Goal: Check status: Check status

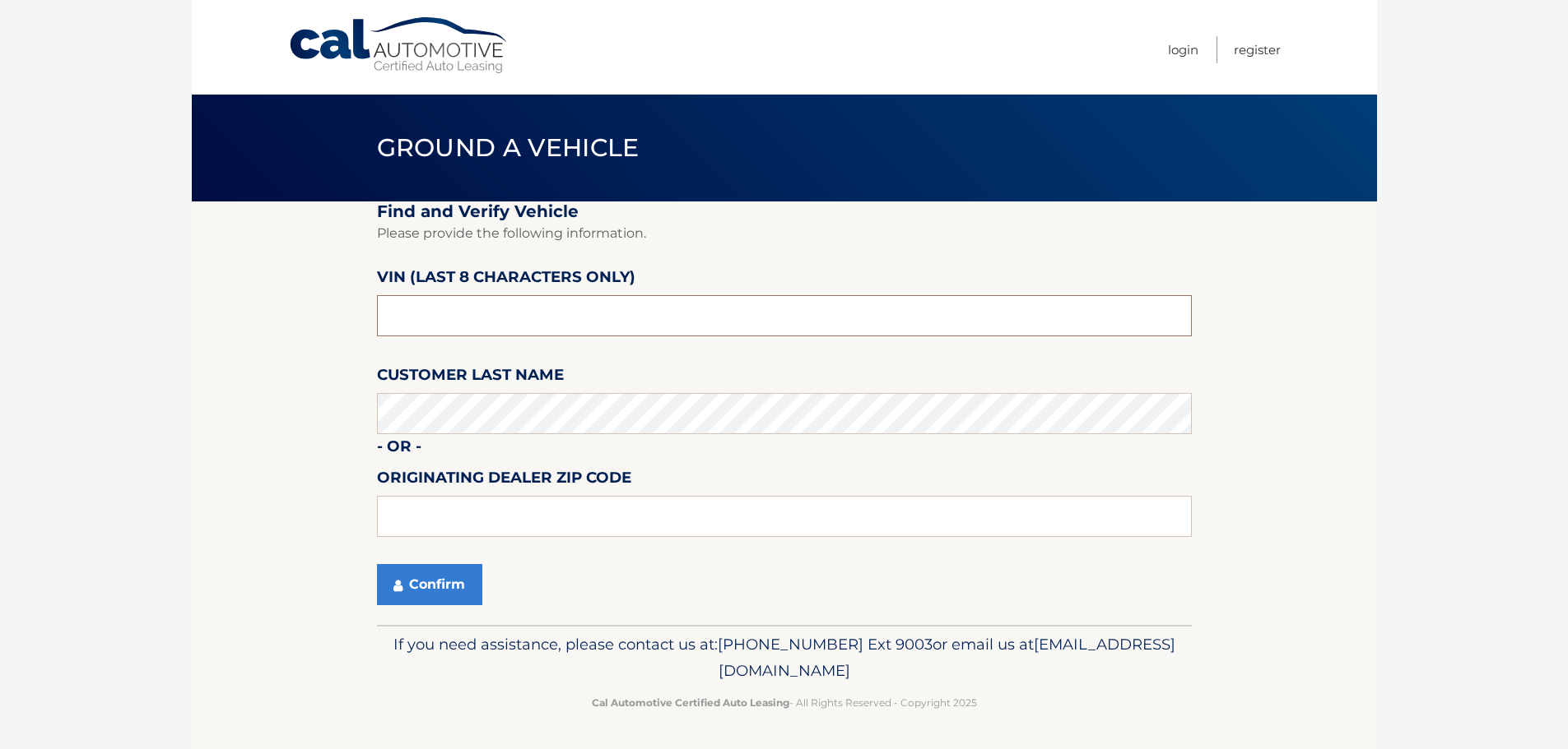
click at [456, 318] on input "text" at bounding box center [784, 316] width 814 height 41
paste input "NA011641"
type input "NA011641"
click at [414, 570] on button "Confirm" at bounding box center [429, 585] width 105 height 41
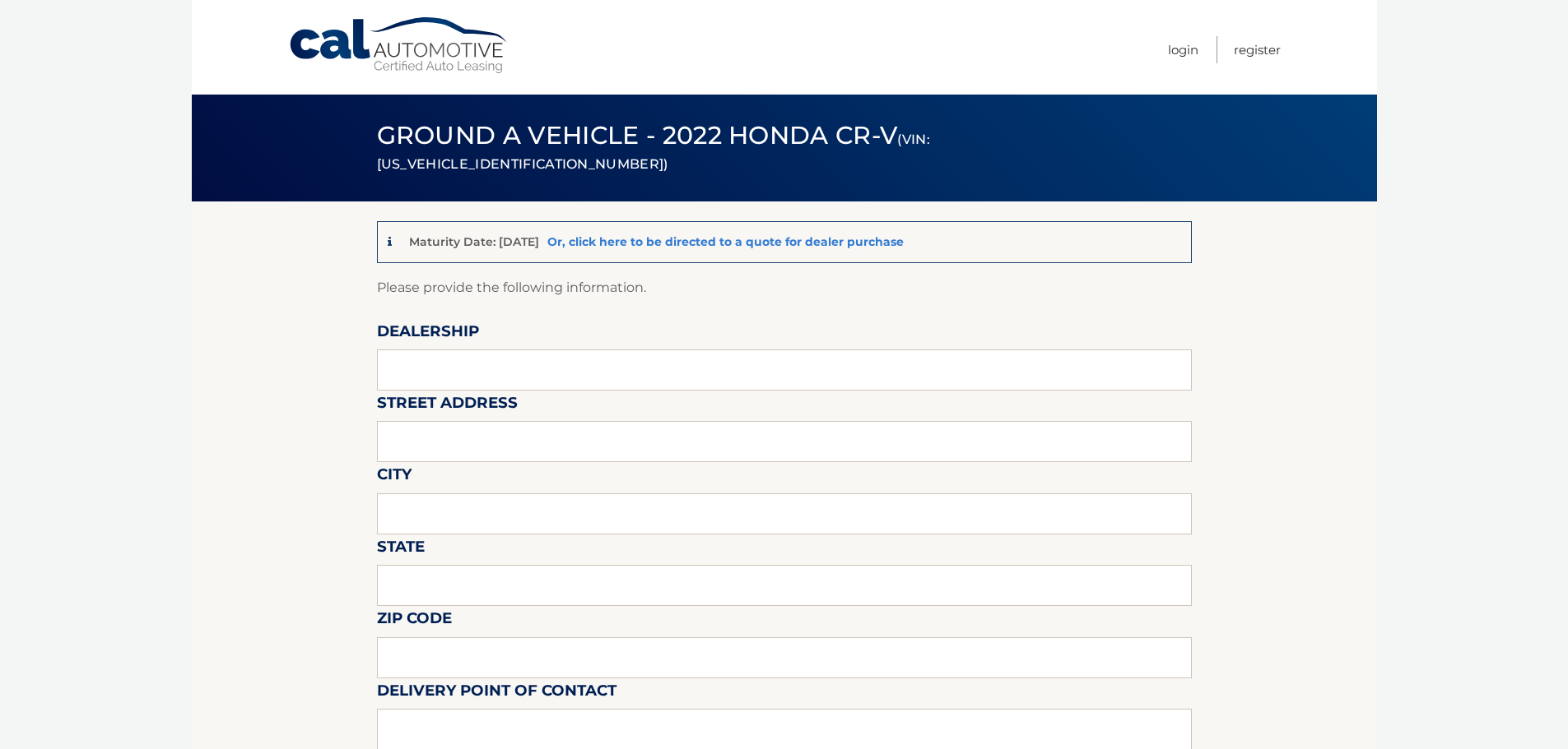
click at [761, 241] on link "Or, click here to be directed to a quote for dealer purchase" at bounding box center [725, 241] width 356 height 15
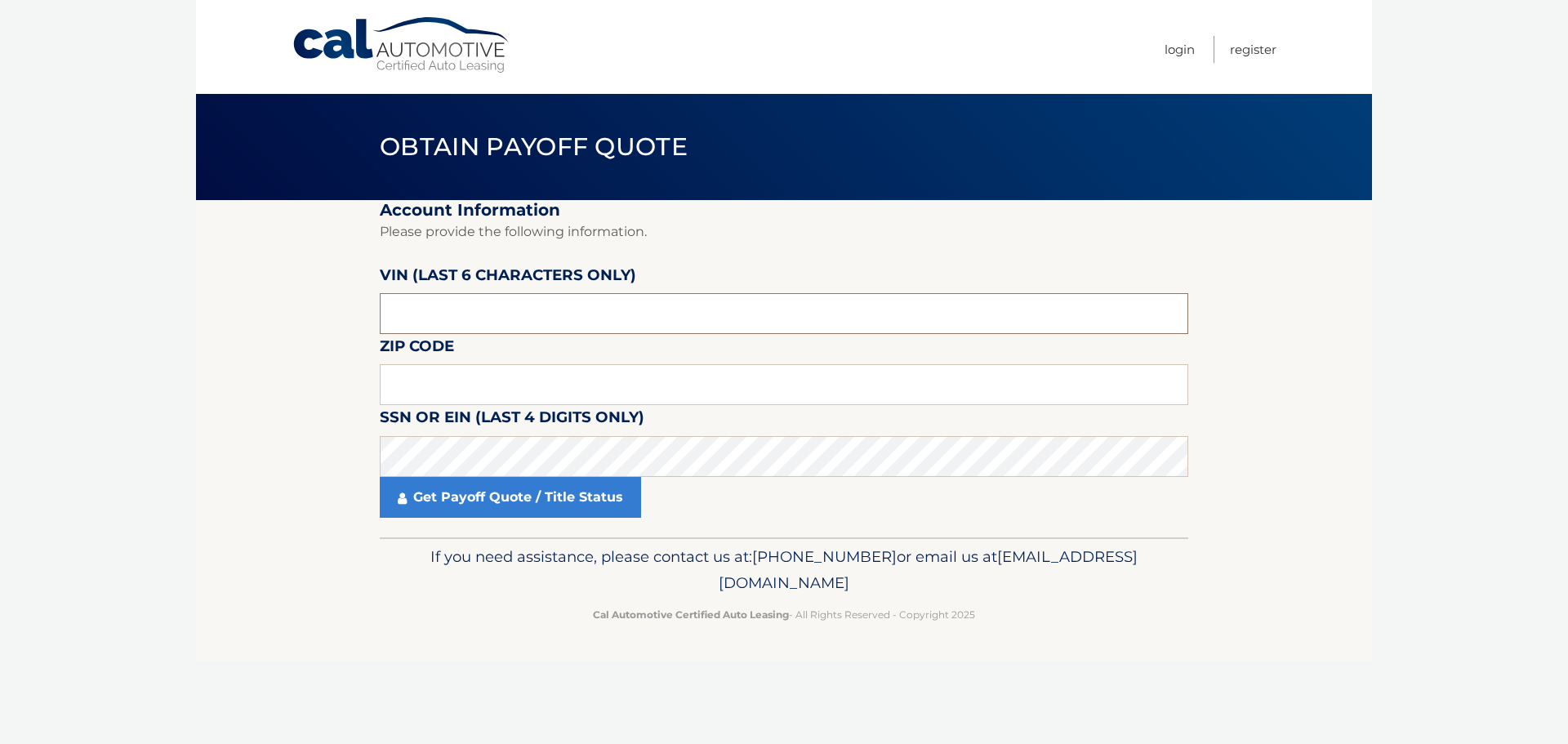
click at [540, 313] on input "text" at bounding box center [784, 314] width 808 height 41
click at [458, 306] on input "text" at bounding box center [784, 314] width 808 height 41
paste input "011641"
type input "011641"
click at [475, 362] on fieldset "Account Information Please provide the following information. VIN (last 6 chara…" at bounding box center [784, 368] width 808 height 338
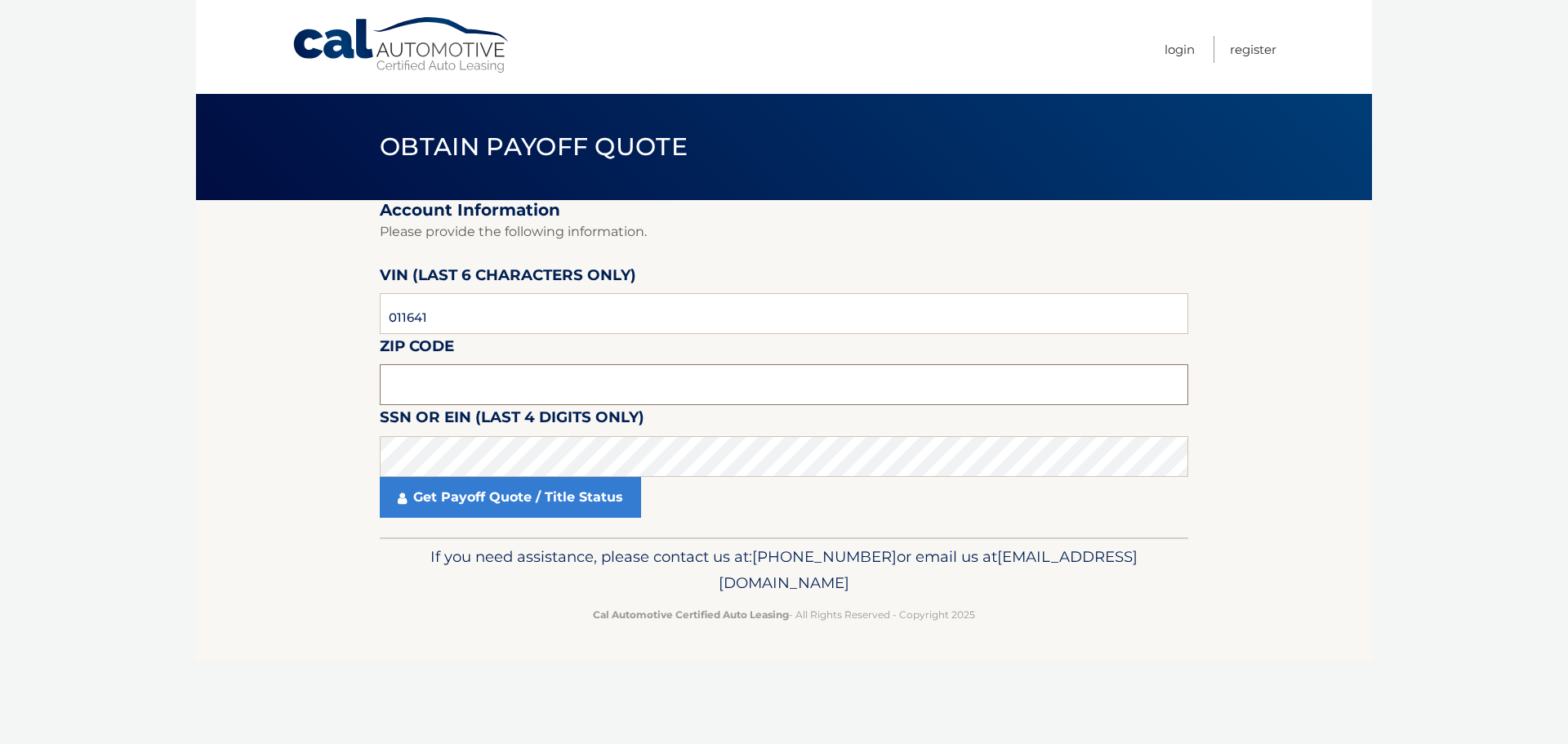
click at [474, 376] on input "text" at bounding box center [784, 385] width 808 height 41
type input "11710"
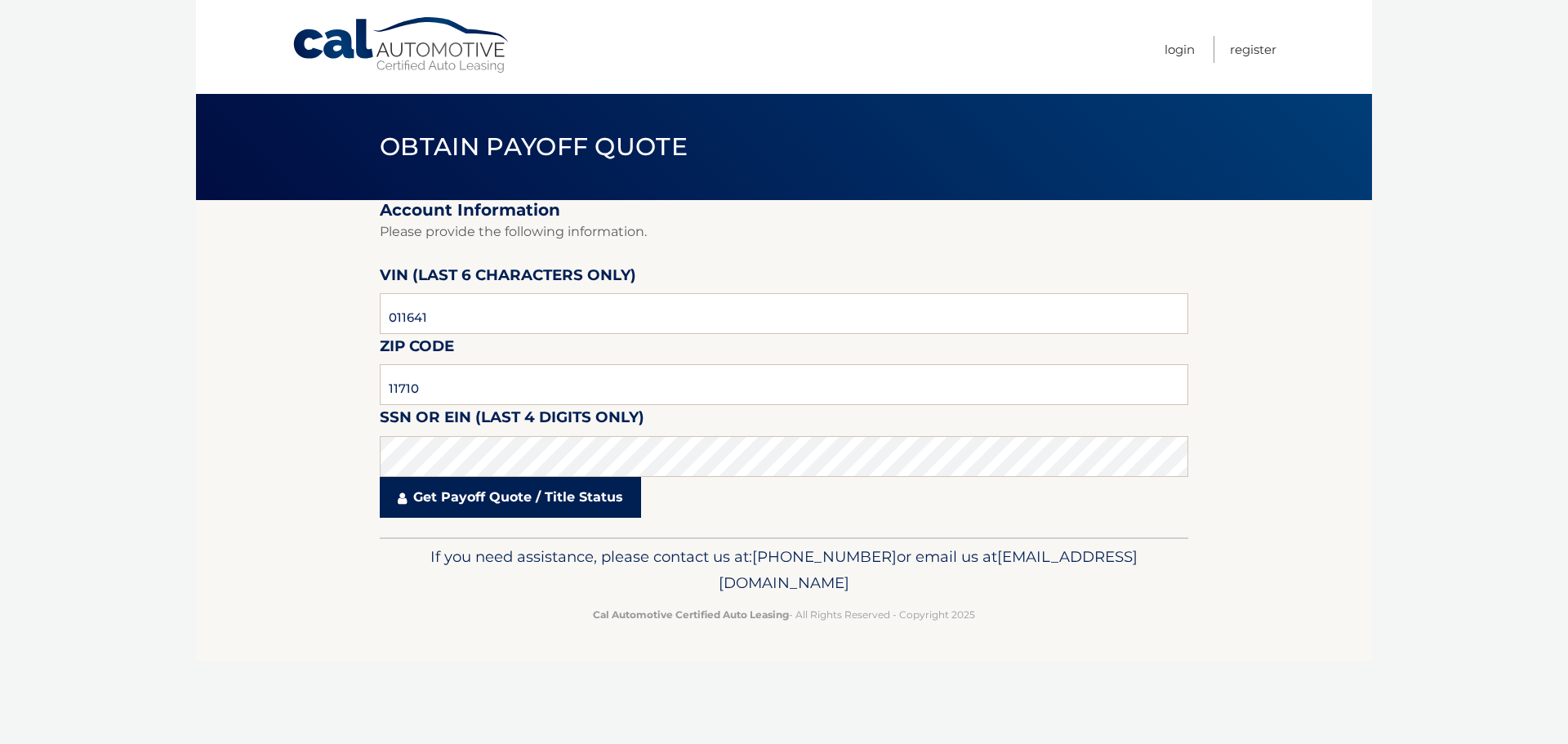
click at [453, 503] on link "Get Payoff Quote / Title Status" at bounding box center [511, 497] width 262 height 41
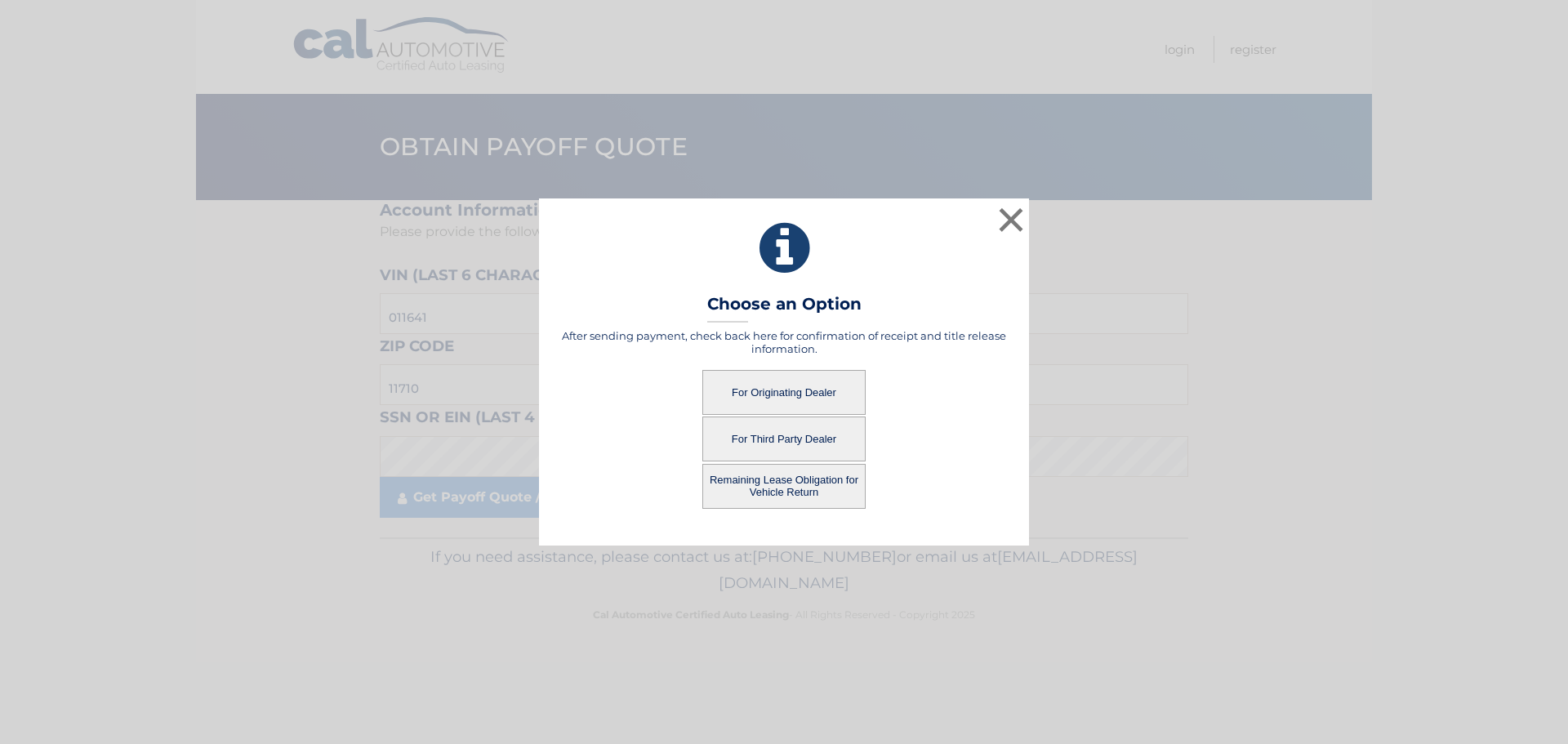
click at [802, 435] on button "For Third Party Dealer" at bounding box center [784, 439] width 163 height 45
click at [819, 388] on button "For Originating Dealer" at bounding box center [784, 392] width 163 height 45
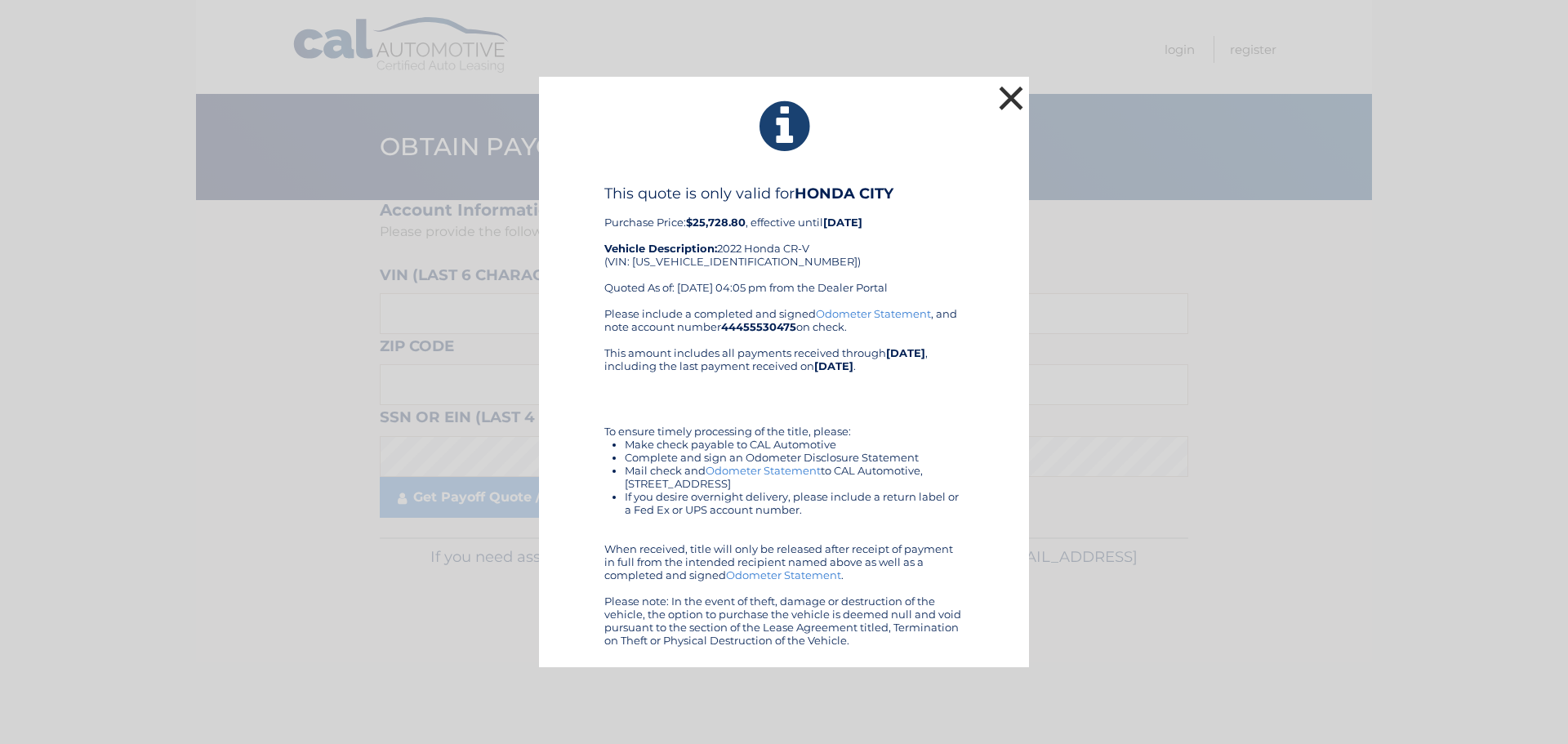
click at [1009, 102] on button "×" at bounding box center [1010, 98] width 32 height 32
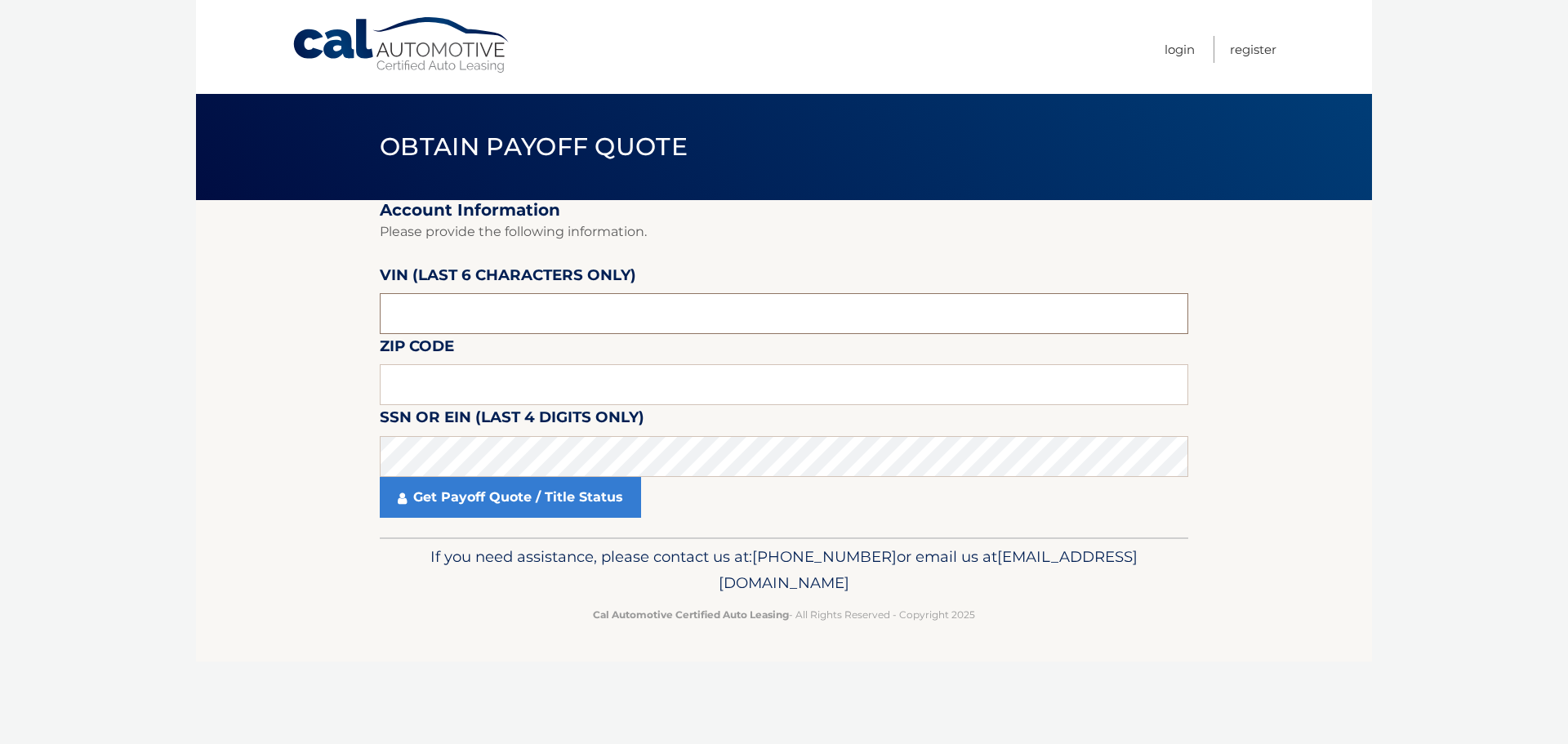
click at [657, 307] on input "text" at bounding box center [784, 314] width 808 height 41
click at [589, 318] on input "text" at bounding box center [784, 314] width 808 height 41
type input "011641"
click at [427, 373] on input "text" at bounding box center [784, 385] width 808 height 41
type input "11710"
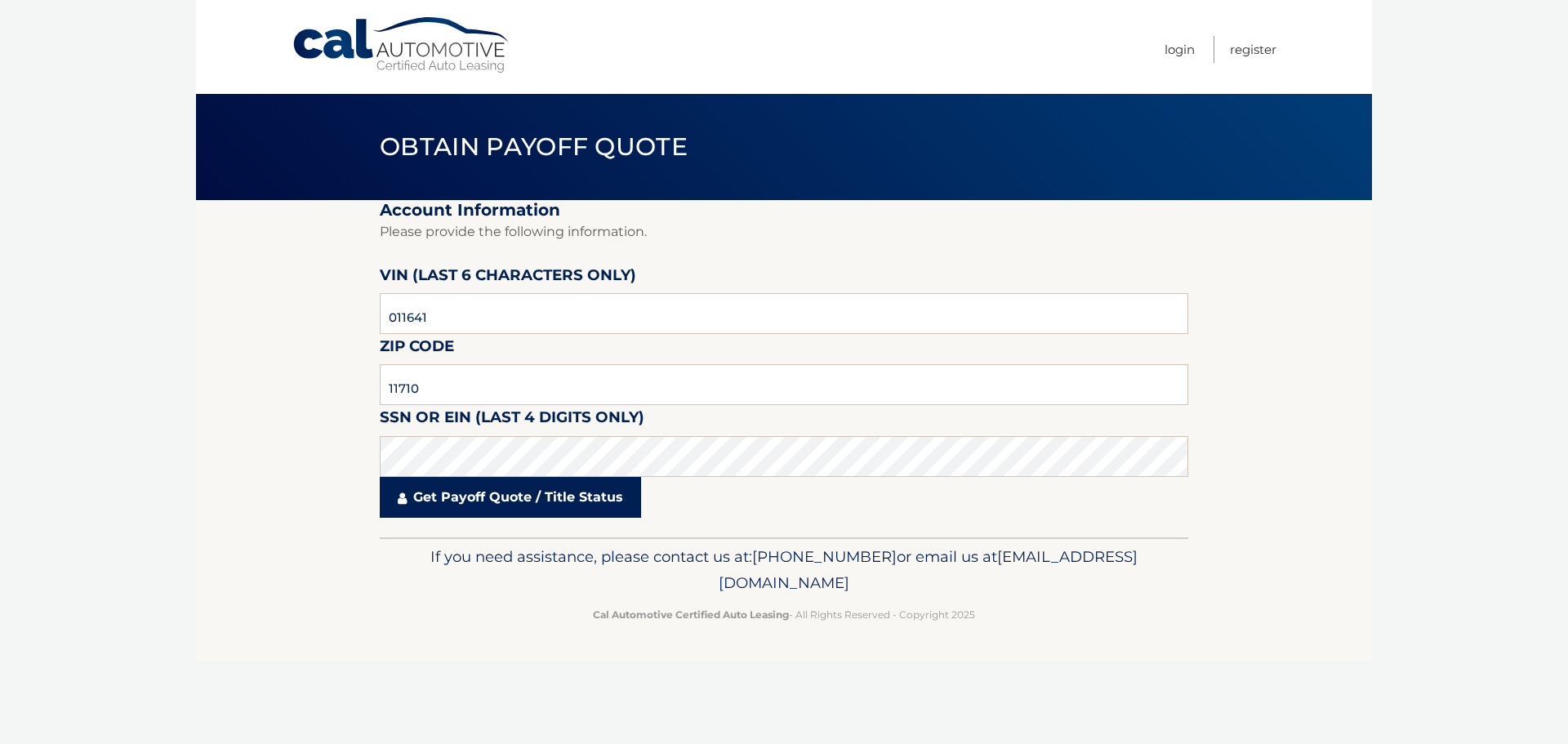
click at [461, 497] on link "Get Payoff Quote / Title Status" at bounding box center [511, 497] width 262 height 41
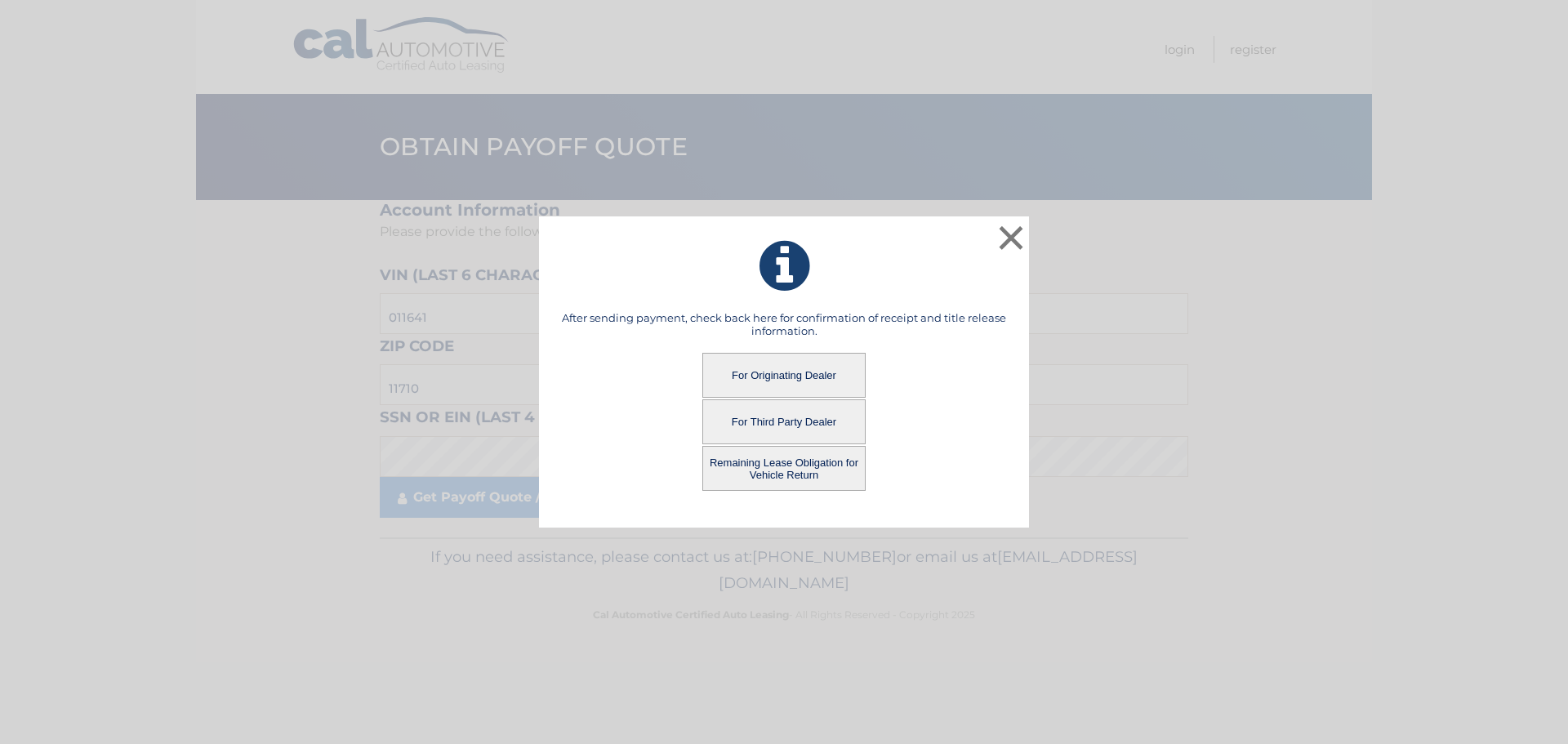
click at [795, 423] on button "For Third Party Dealer" at bounding box center [784, 422] width 163 height 45
click at [812, 422] on button "For Third Party Dealer" at bounding box center [784, 422] width 163 height 45
